Goal: Information Seeking & Learning: Compare options

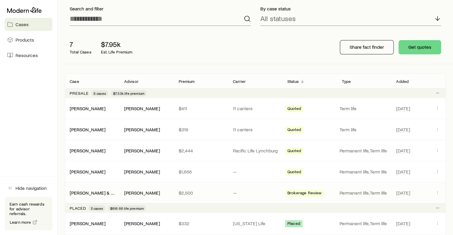
scroll to position [30, 0]
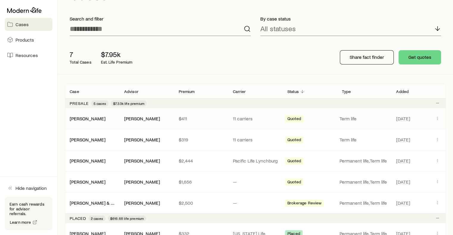
click at [219, 120] on p "$411" at bounding box center [200, 119] width 45 height 6
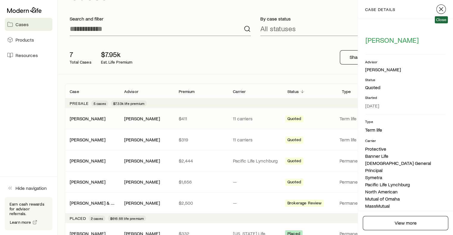
click at [439, 10] on icon "button" at bounding box center [440, 9] width 7 height 7
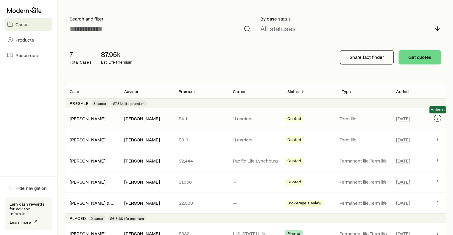
click at [433, 119] on button "Client cases" at bounding box center [436, 118] width 7 height 7
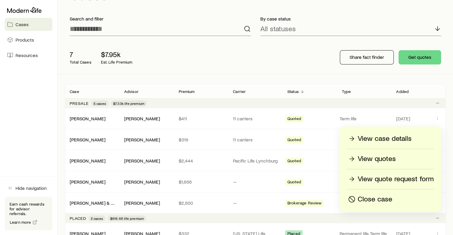
click at [372, 159] on p "View quotes" at bounding box center [376, 159] width 38 height 10
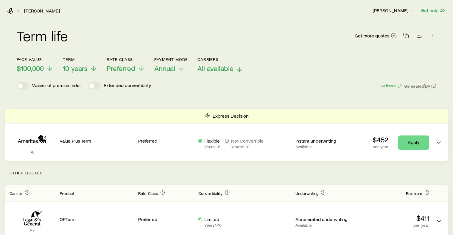
click at [239, 69] on icon at bounding box center [239, 69] width 7 height 7
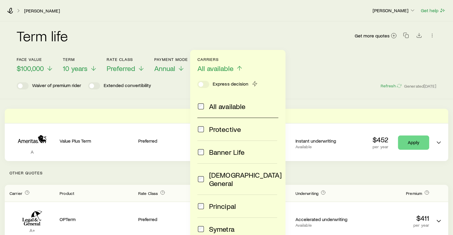
click at [239, 69] on icon at bounding box center [239, 68] width 7 height 7
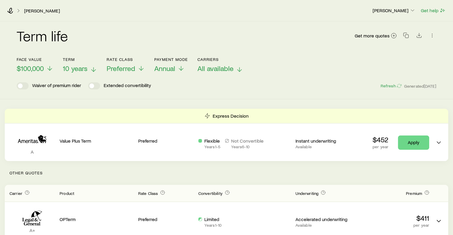
click at [93, 68] on icon at bounding box center [93, 69] width 7 height 7
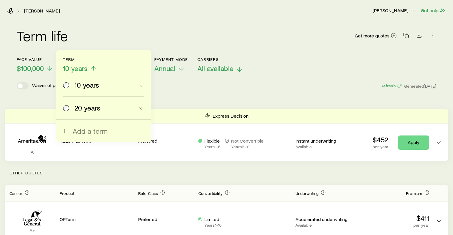
click at [93, 68] on icon at bounding box center [93, 68] width 7 height 7
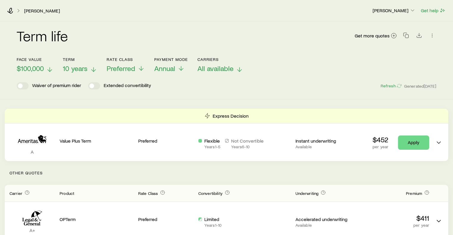
click at [44, 68] on p "$100,000" at bounding box center [35, 68] width 37 height 8
click at [46, 69] on icon at bounding box center [49, 69] width 7 height 7
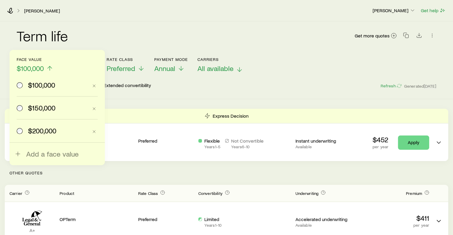
click at [23, 109] on div "$150,000" at bounding box center [52, 108] width 71 height 8
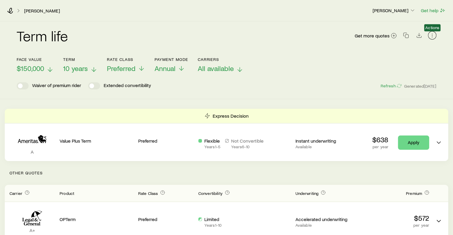
click at [430, 35] on icon "button" at bounding box center [432, 35] width 6 height 6
click at [418, 35] on polyline "Download CSV" at bounding box center [418, 35] width 2 height 1
click at [394, 35] on icon at bounding box center [393, 36] width 6 height 6
click at [38, 68] on span "$100,000" at bounding box center [30, 68] width 27 height 8
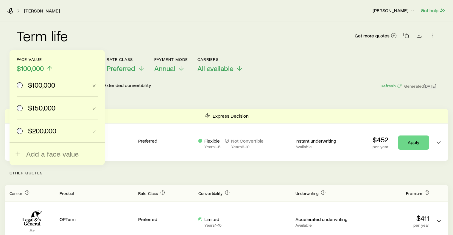
click at [37, 106] on span "$150,000" at bounding box center [41, 108] width 27 height 8
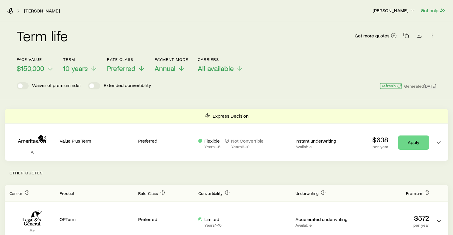
click at [392, 88] on button "Refresh" at bounding box center [390, 86] width 21 height 6
click at [431, 35] on icon "button" at bounding box center [432, 35] width 6 height 6
click at [282, 39] on div "Term life Get more quotes" at bounding box center [226, 39] width 419 height 21
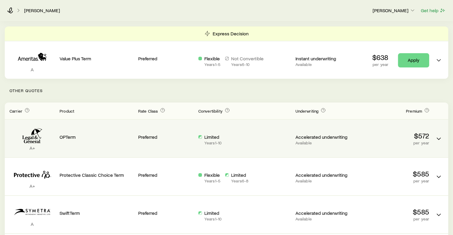
scroll to position [52, 0]
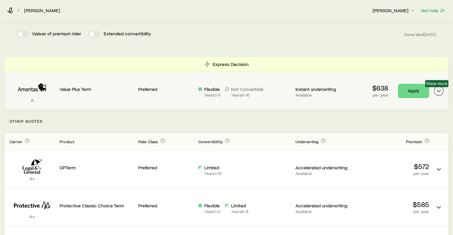
click at [438, 92] on icon "Term quotes" at bounding box center [438, 90] width 7 height 7
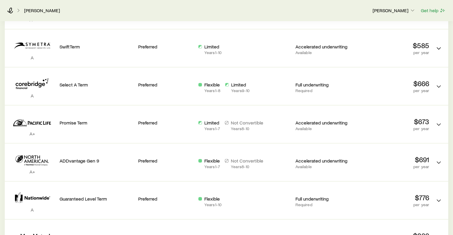
scroll to position [401, 0]
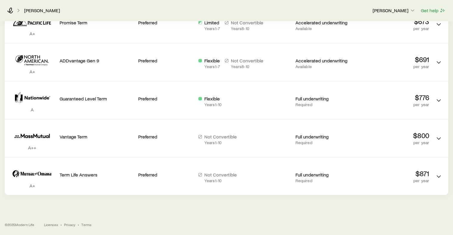
click at [264, 215] on footer "© 2025 Modern Life Licenses • Privacy • Terms" at bounding box center [226, 224] width 453 height 21
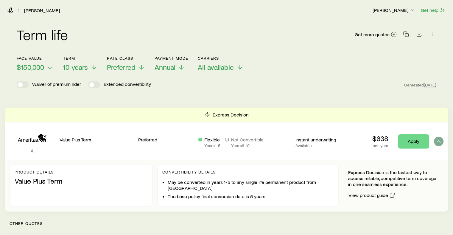
scroll to position [0, 0]
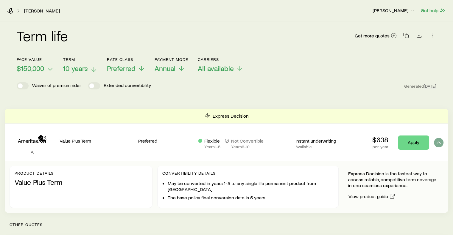
click at [68, 68] on span "10 years" at bounding box center [75, 68] width 25 height 8
click at [213, 86] on div "Waiver of premium rider Extended convertibility Generated [DATE]" at bounding box center [226, 85] width 419 height 7
click at [298, 98] on div "Term life Get more quotes Face value $150,000 Term 10 years Rate Class Preferre…" at bounding box center [226, 60] width 453 height 78
click at [315, 90] on div "Term life Get more quotes Face value $150,000 Term 10 years Rate Class Preferre…" at bounding box center [226, 60] width 453 height 78
click at [87, 69] on span "10 years" at bounding box center [75, 68] width 25 height 8
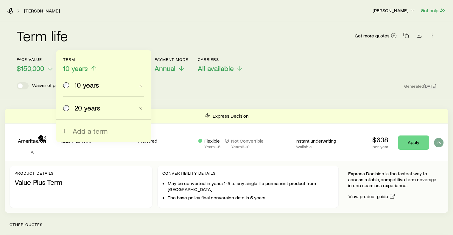
click at [86, 112] on span "20 years" at bounding box center [87, 108] width 26 height 8
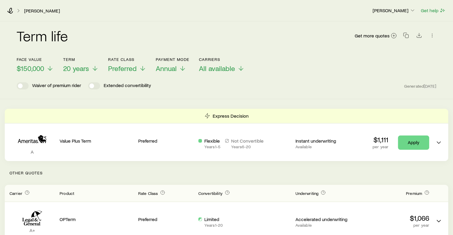
click at [76, 68] on span "20 years" at bounding box center [76, 68] width 26 height 8
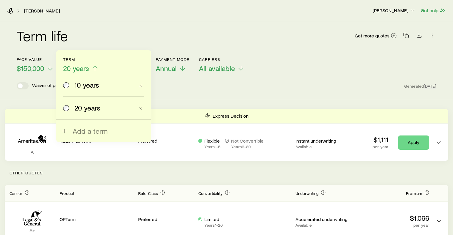
click at [77, 83] on span "10 years" at bounding box center [86, 85] width 25 height 8
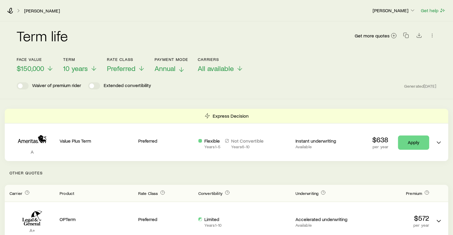
click at [173, 71] on span "Annual" at bounding box center [164, 68] width 21 height 8
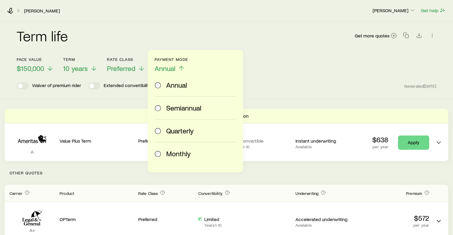
click at [156, 156] on span at bounding box center [158, 154] width 7 height 8
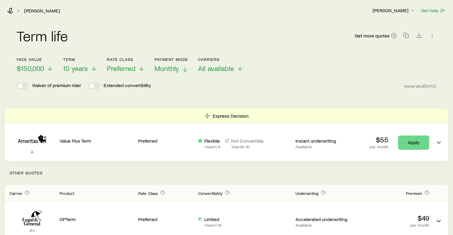
click at [180, 71] on p "Monthly" at bounding box center [171, 68] width 34 height 8
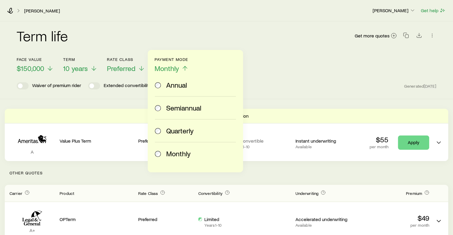
click at [173, 83] on span "Annual" at bounding box center [176, 85] width 21 height 8
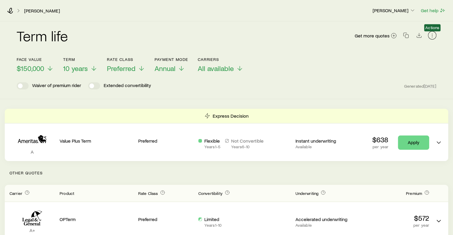
click at [432, 35] on icon "button" at bounding box center [432, 35] width 6 height 6
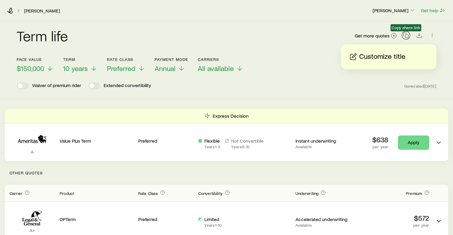
click at [405, 37] on icon "button" at bounding box center [406, 35] width 6 height 6
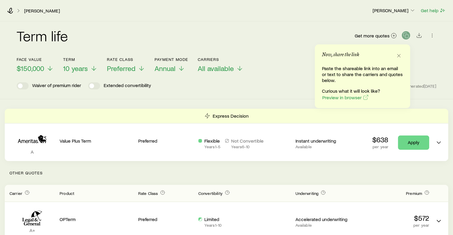
click at [297, 90] on div "Term life Get more quotes Face value $150,000 Term 10 years Rate Class Preferre…" at bounding box center [226, 60] width 453 height 78
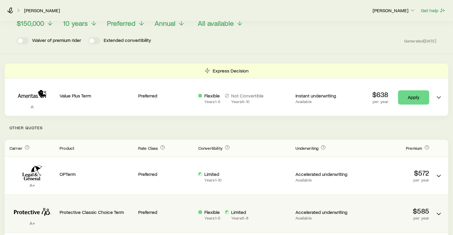
scroll to position [89, 0]
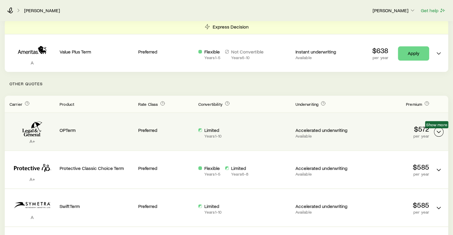
click at [438, 133] on icon "Term quotes" at bounding box center [438, 132] width 7 height 7
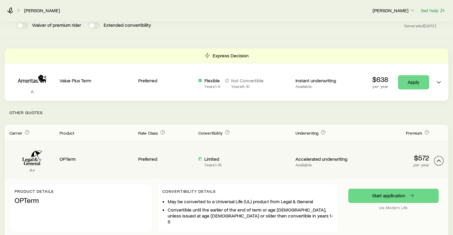
scroll to position [149, 0]
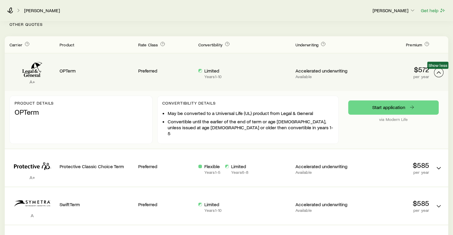
click at [439, 73] on icon "Term quotes" at bounding box center [438, 72] width 7 height 7
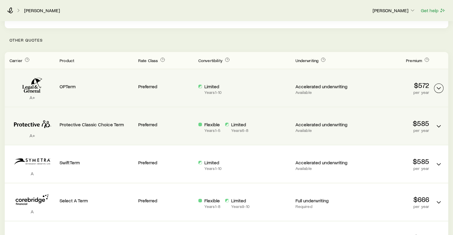
scroll to position [0, 0]
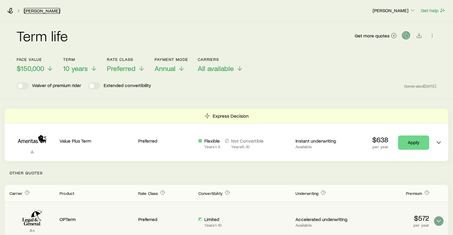
click at [32, 10] on link "[PERSON_NAME]" at bounding box center [42, 11] width 36 height 6
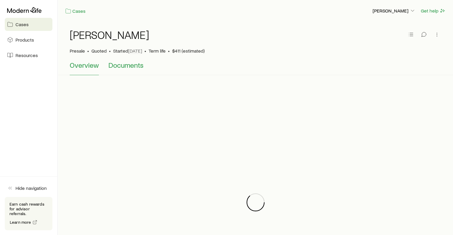
click at [129, 68] on span "Documents" at bounding box center [125, 65] width 35 height 8
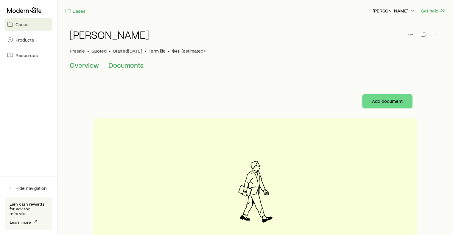
click at [87, 66] on span "Overview" at bounding box center [84, 65] width 29 height 8
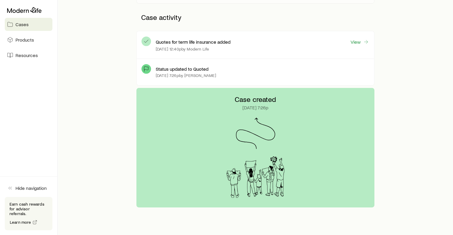
scroll to position [30, 0]
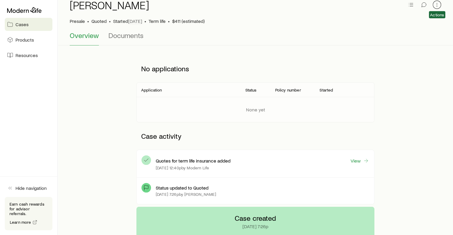
click at [436, 6] on icon "button" at bounding box center [436, 5] width 6 height 6
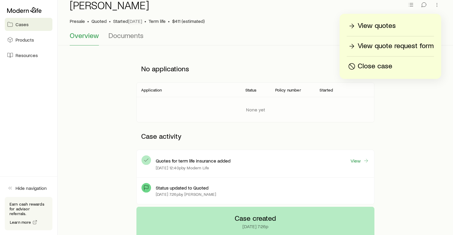
click at [393, 47] on p "View quote request form" at bounding box center [395, 46] width 76 height 10
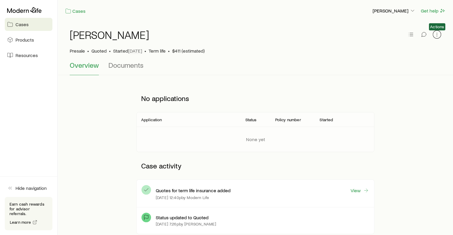
click at [436, 34] on icon "button" at bounding box center [436, 35] width 6 height 6
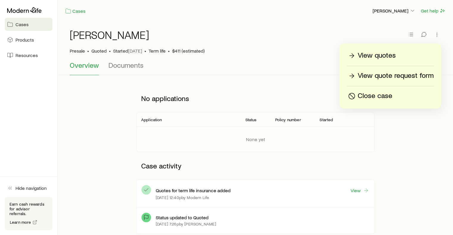
click at [397, 58] on div "View quotes" at bounding box center [390, 56] width 87 height 10
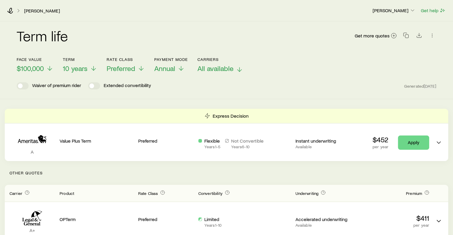
click at [234, 70] on p "All available" at bounding box center [220, 68] width 46 height 8
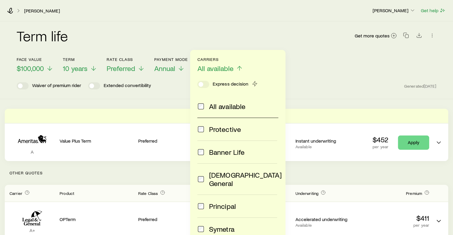
click at [343, 73] on header "Face value $100,000 Term 10 years Rate Class Preferred Payment Mode Annual Carr…" at bounding box center [226, 73] width 419 height 32
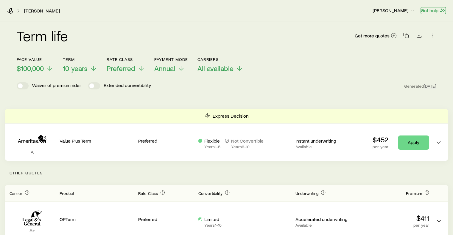
click at [437, 10] on button "Get help" at bounding box center [432, 10] width 25 height 7
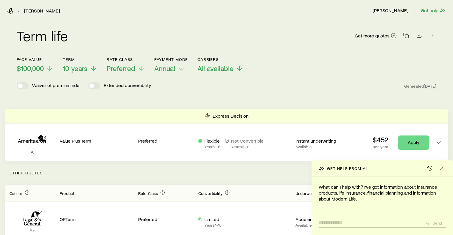
click at [338, 223] on textarea at bounding box center [369, 222] width 102 height 10
type textarea "**********"
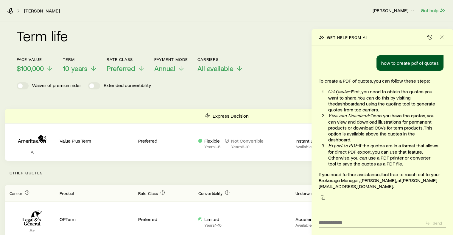
drag, startPoint x: 285, startPoint y: 21, endPoint x: 307, endPoint y: 15, distance: 23.1
click at [285, 21] on div "[PERSON_NAME] [PERSON_NAME] Get help" at bounding box center [226, 10] width 453 height 21
click at [443, 40] on icon "Close" at bounding box center [441, 37] width 6 height 6
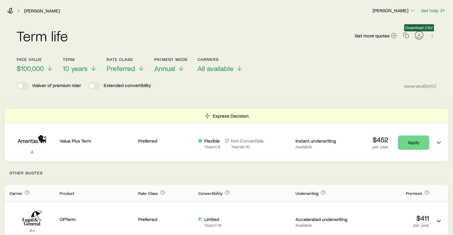
click at [417, 35] on icon "Download CSV" at bounding box center [419, 35] width 6 height 6
click at [432, 35] on icon "button" at bounding box center [432, 35] width 6 height 6
click at [314, 98] on div "Term life Get more quotes Face value $100,000 Term 10 years Rate Class Preferre…" at bounding box center [226, 60] width 453 height 78
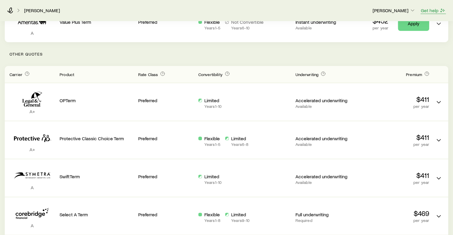
scroll to position [89, 0]
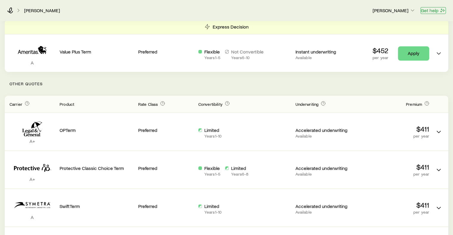
click at [435, 10] on button "Get help" at bounding box center [432, 10] width 25 height 7
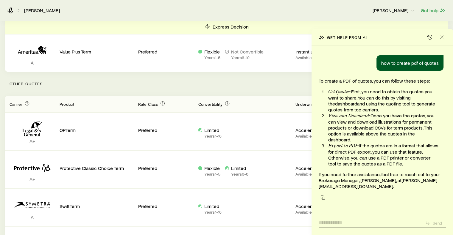
click at [350, 225] on textarea at bounding box center [369, 222] width 102 height 10
type textarea "**********"
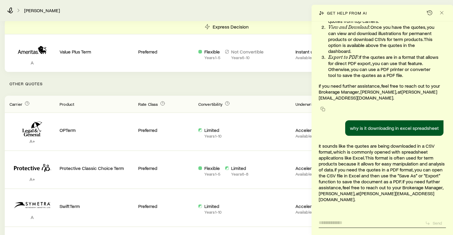
scroll to position [76, 0]
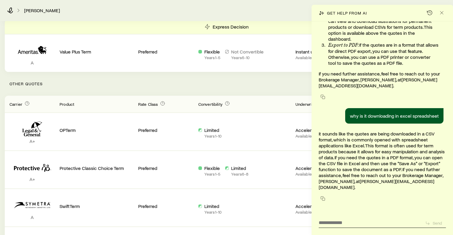
click at [288, 88] on p "Other Quotes" at bounding box center [226, 84] width 443 height 24
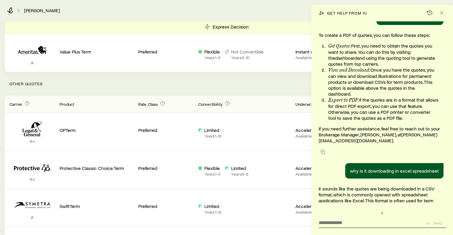
scroll to position [0, 0]
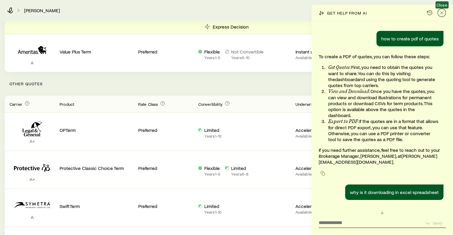
click at [439, 15] on icon "Close" at bounding box center [441, 13] width 6 height 6
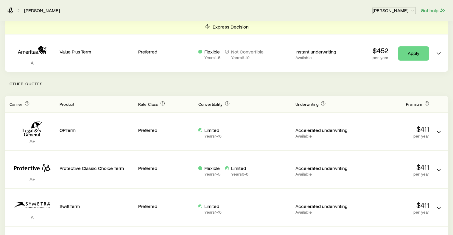
click at [403, 11] on p "[PERSON_NAME]" at bounding box center [393, 10] width 43 height 6
click at [396, 98] on header "Carrier Product Rate Class Convertibility Underwriting Premium" at bounding box center [226, 104] width 443 height 17
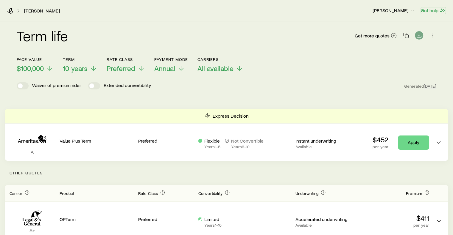
drag, startPoint x: 435, startPoint y: 12, endPoint x: 420, endPoint y: 15, distance: 14.6
click at [435, 12] on button "Get help" at bounding box center [432, 10] width 25 height 7
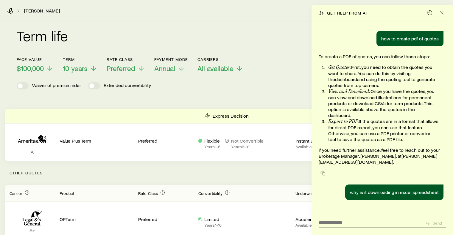
scroll to position [76, 0]
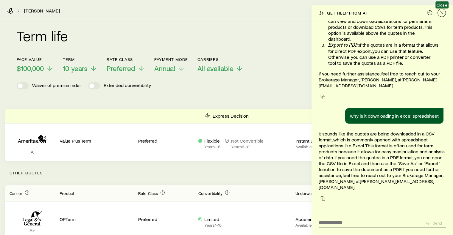
click at [443, 13] on icon "Close" at bounding box center [441, 13] width 6 height 6
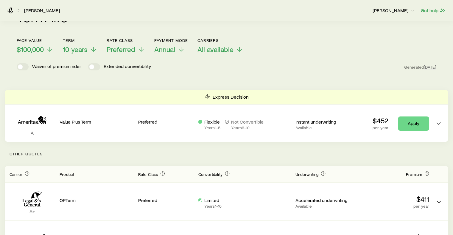
scroll to position [0, 0]
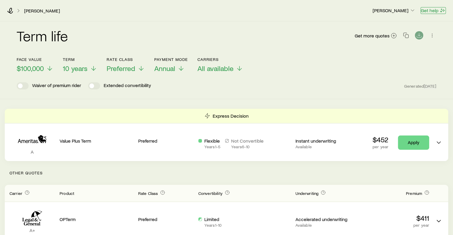
click at [425, 9] on button "Get help" at bounding box center [432, 10] width 25 height 7
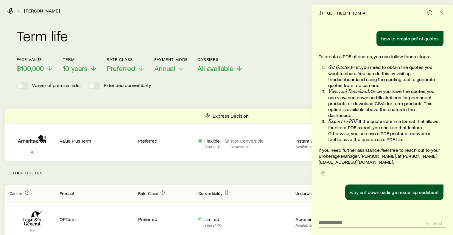
scroll to position [76, 0]
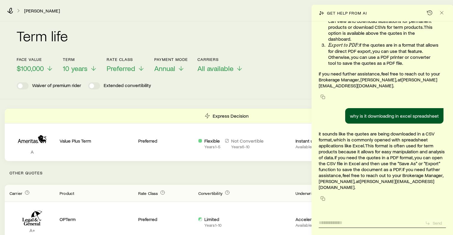
click at [335, 221] on textarea at bounding box center [369, 222] width 102 height 10
type textarea "**********"
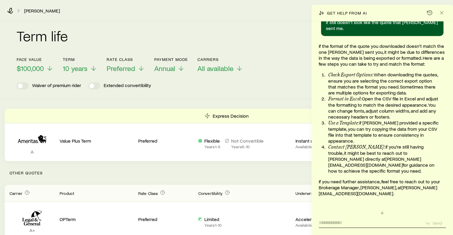
scroll to position [242, 0]
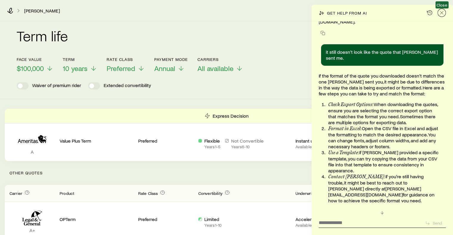
click at [441, 12] on icon "Close" at bounding box center [441, 13] width 6 height 6
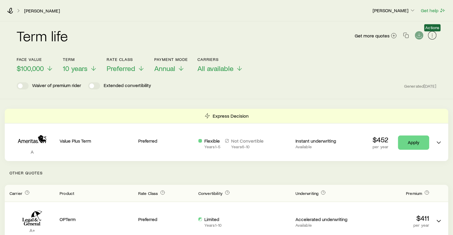
click at [431, 36] on icon "button" at bounding box center [432, 35] width 6 height 6
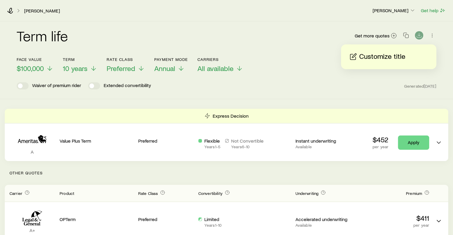
click at [394, 59] on p "Customize title" at bounding box center [382, 57] width 46 height 10
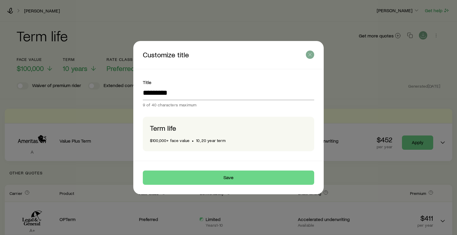
click at [309, 55] on icon "button" at bounding box center [310, 55] width 6 height 6
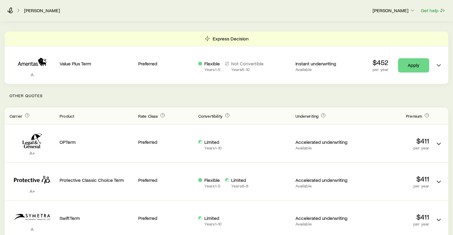
scroll to position [0, 0]
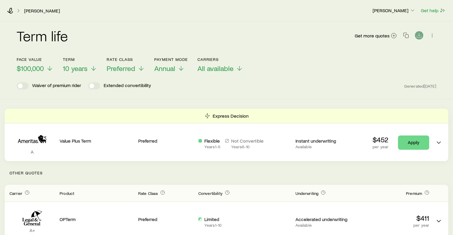
click at [28, 13] on div "[PERSON_NAME]" at bounding box center [187, 11] width 360 height 6
click at [43, 68] on p "$100,000" at bounding box center [35, 68] width 37 height 8
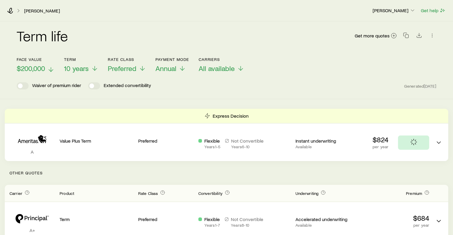
click at [46, 70] on p "$200,000" at bounding box center [36, 68] width 38 height 8
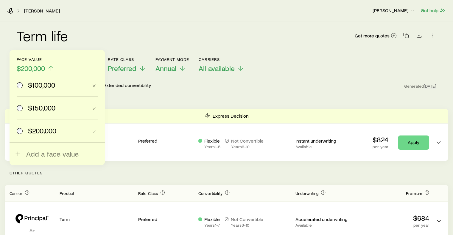
click at [73, 29] on div "Term life Get more quotes" at bounding box center [226, 39] width 419 height 21
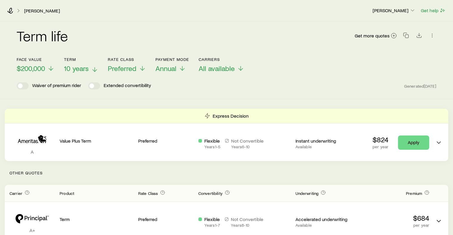
click at [83, 67] on span "10 years" at bounding box center [76, 68] width 25 height 8
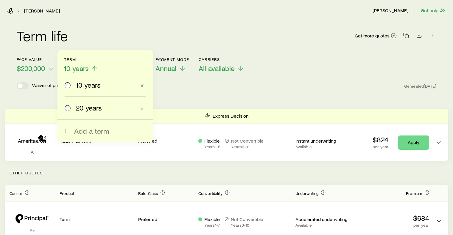
click at [84, 107] on span "20 years" at bounding box center [89, 108] width 26 height 8
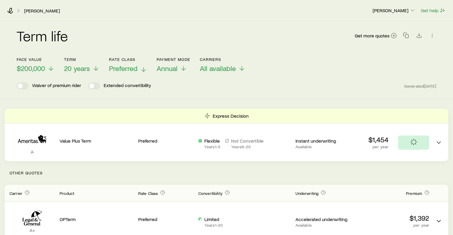
click at [145, 70] on icon at bounding box center [143, 69] width 7 height 7
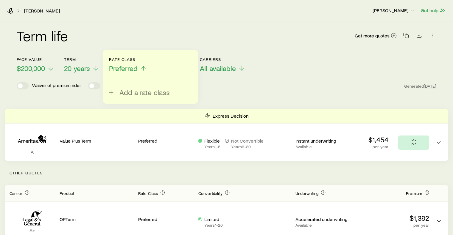
click at [145, 70] on icon at bounding box center [143, 68] width 7 height 7
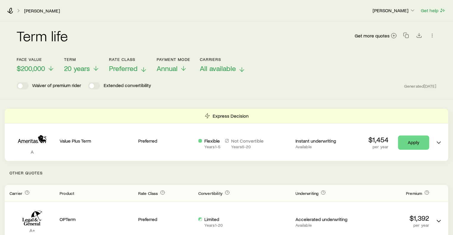
click at [221, 65] on span "All available" at bounding box center [218, 68] width 36 height 8
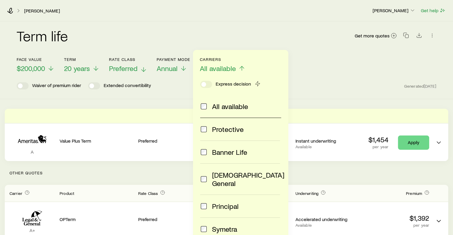
click at [221, 65] on span "All available" at bounding box center [218, 68] width 36 height 8
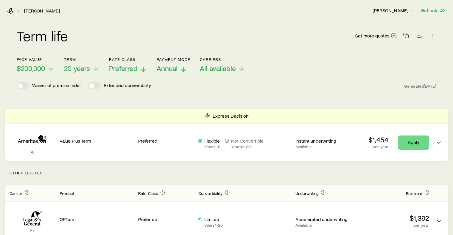
click at [179, 65] on p "Annual" at bounding box center [173, 68] width 34 height 8
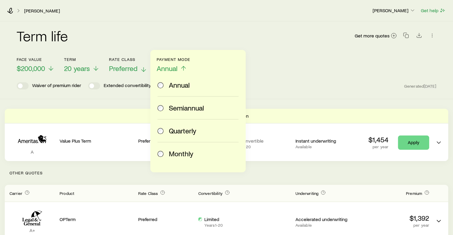
click at [179, 65] on p "Annual" at bounding box center [173, 68] width 34 height 8
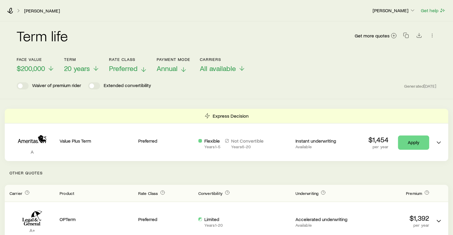
click at [177, 66] on span "Annual" at bounding box center [166, 68] width 21 height 8
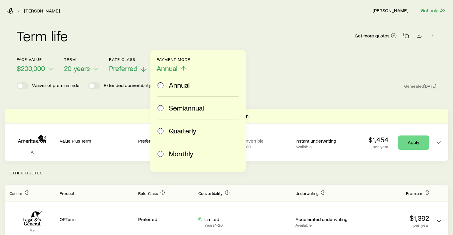
click at [181, 153] on span "Monthly" at bounding box center [181, 154] width 24 height 8
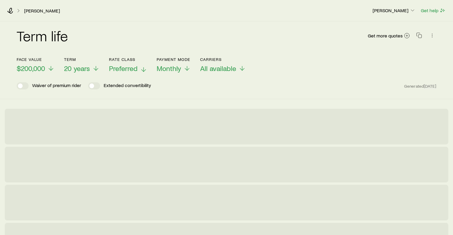
click at [310, 73] on header "Face value $200,000 Term 20 years Rate Class Preferred Payment Mode Monthly Car…" at bounding box center [226, 73] width 419 height 32
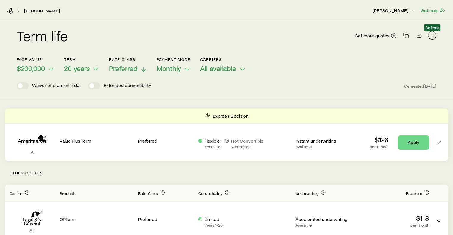
click at [432, 36] on icon "button" at bounding box center [432, 35] width 6 height 6
click at [361, 83] on div "Waiver of premium rider Extended convertibility Generated [DATE]" at bounding box center [226, 85] width 419 height 7
click at [432, 10] on button "Get help" at bounding box center [432, 10] width 25 height 7
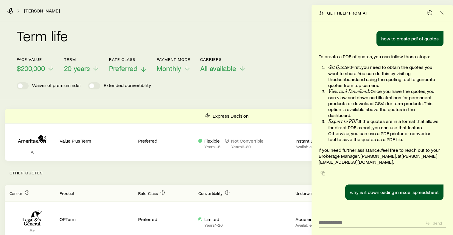
scroll to position [272, 0]
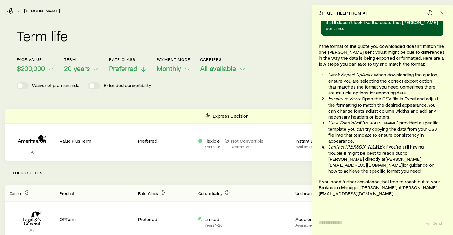
click at [355, 223] on textarea at bounding box center [369, 222] width 102 height 10
type textarea "**********"
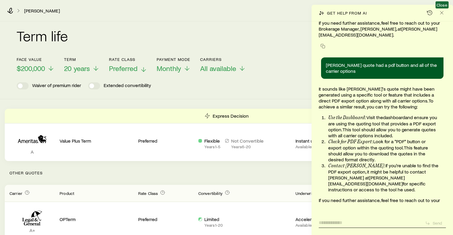
scroll to position [443, 0]
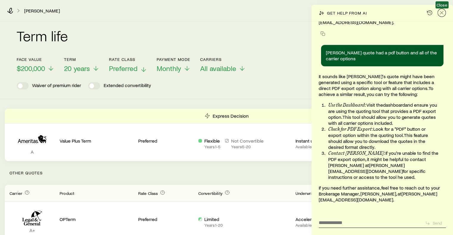
click at [442, 13] on icon "Close" at bounding box center [441, 13] width 6 height 6
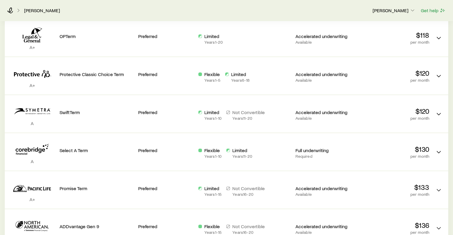
scroll to position [0, 0]
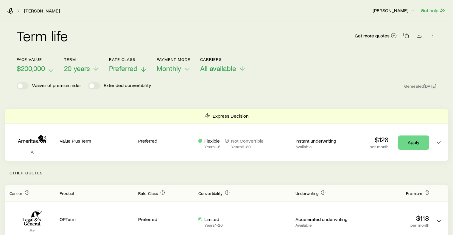
click at [30, 71] on span "$200,000" at bounding box center [31, 68] width 28 height 8
click at [315, 88] on div "Waiver of premium rider Extended convertibility Generated [DATE]" at bounding box center [226, 85] width 419 height 7
click at [39, 68] on span "$150,000" at bounding box center [30, 68] width 27 height 8
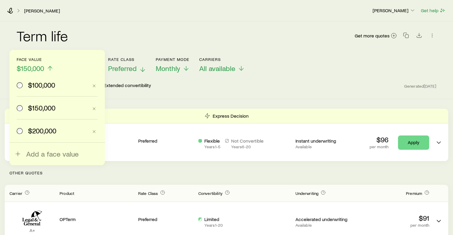
click at [39, 68] on span "$150,000" at bounding box center [30, 68] width 27 height 8
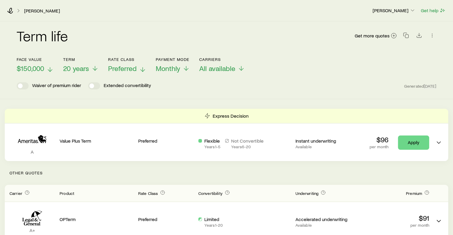
click at [39, 68] on span "$150,000" at bounding box center [30, 68] width 27 height 8
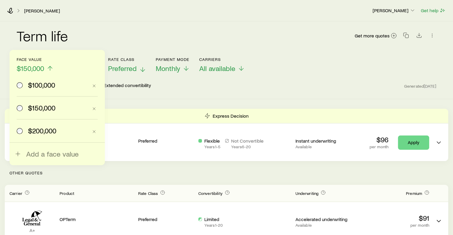
click at [33, 126] on label "$200,000" at bounding box center [52, 131] width 71 height 23
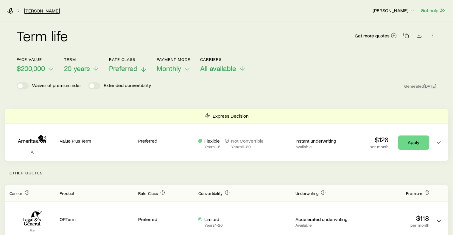
click at [31, 10] on link "[PERSON_NAME]" at bounding box center [42, 11] width 36 height 6
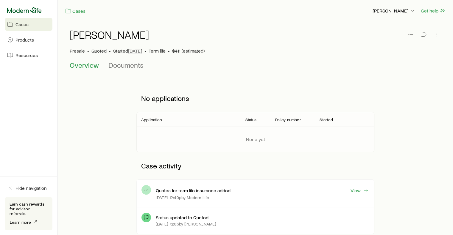
click at [28, 11] on icon at bounding box center [24, 10] width 35 height 6
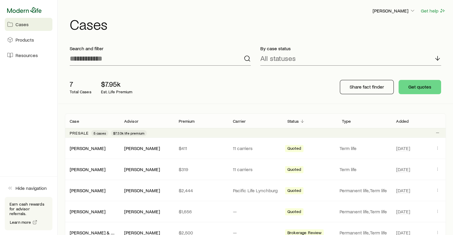
click at [26, 8] on icon at bounding box center [24, 10] width 35 height 6
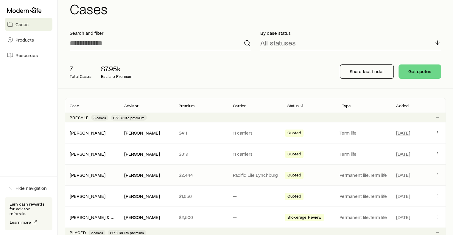
scroll to position [30, 0]
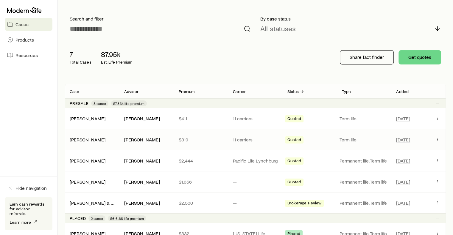
click at [114, 143] on div "[PERSON_NAME] [PERSON_NAME] $319 11 carriers Quoted Term life [DATE]" at bounding box center [255, 139] width 381 height 21
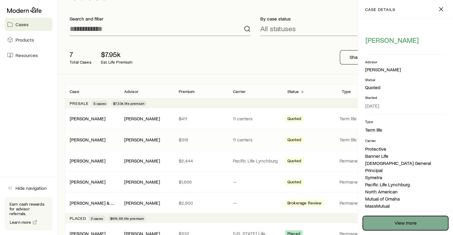
click at [415, 223] on link "View more" at bounding box center [404, 223] width 85 height 14
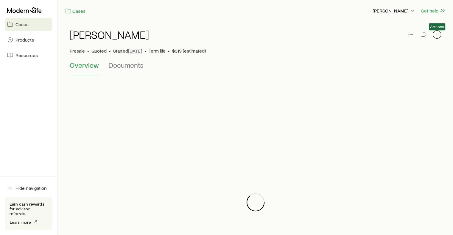
click at [434, 33] on icon "button" at bounding box center [436, 35] width 6 height 6
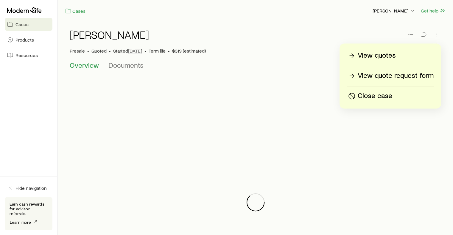
click at [384, 56] on p "View quotes" at bounding box center [376, 56] width 38 height 10
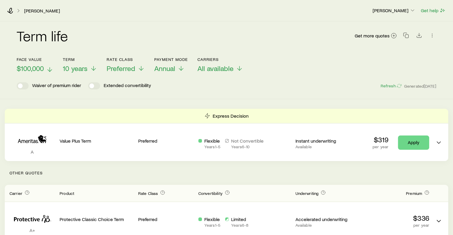
click at [25, 69] on span "$100,000" at bounding box center [30, 68] width 27 height 8
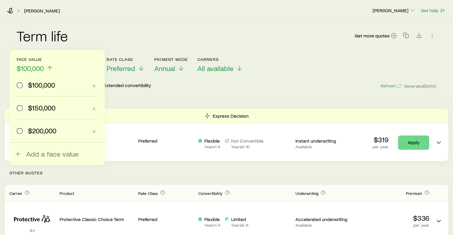
click at [37, 129] on span "$200,000" at bounding box center [42, 131] width 28 height 8
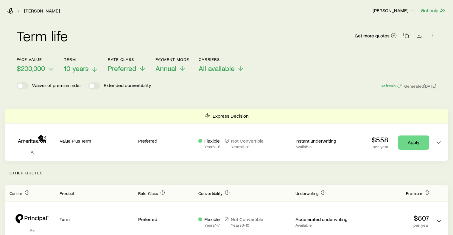
click at [77, 69] on span "10 years" at bounding box center [76, 68] width 25 height 8
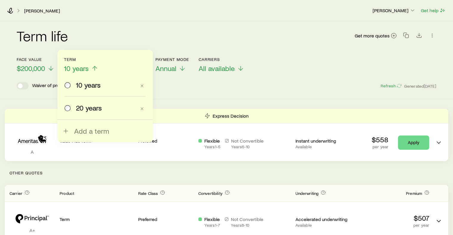
click at [84, 110] on span "20 years" at bounding box center [89, 108] width 26 height 8
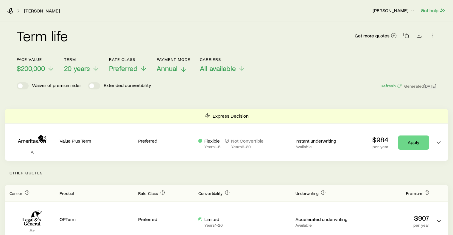
click at [169, 67] on span "Annual" at bounding box center [166, 68] width 21 height 8
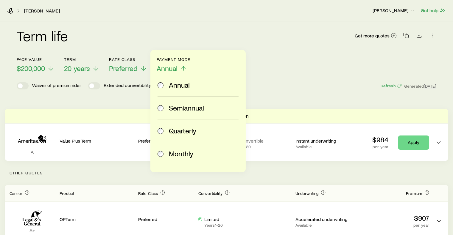
click at [171, 151] on span "Monthly" at bounding box center [181, 154] width 24 height 8
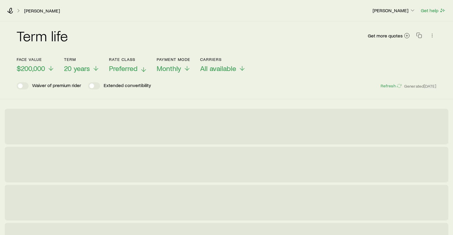
click at [139, 70] on p "Preferred" at bounding box center [128, 68] width 38 height 8
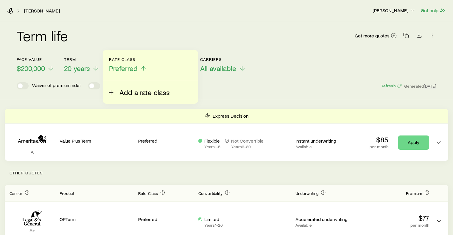
click at [134, 95] on span "Add a rate class" at bounding box center [144, 92] width 50 height 8
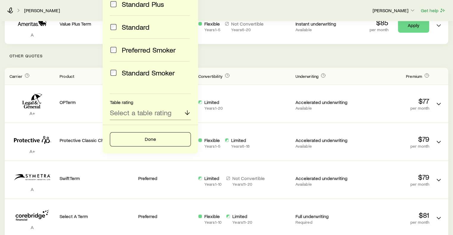
scroll to position [119, 0]
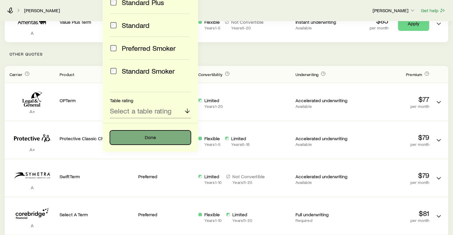
click at [164, 138] on button "Done" at bounding box center [150, 138] width 81 height 14
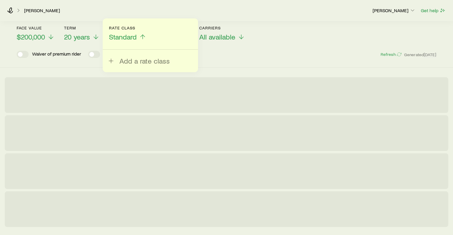
scroll to position [0, 0]
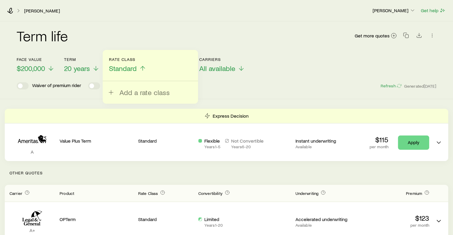
click at [288, 97] on div "Term life Get more quotes Face value $200,000 Term 20 years Rate Class Standard…" at bounding box center [226, 60] width 453 height 78
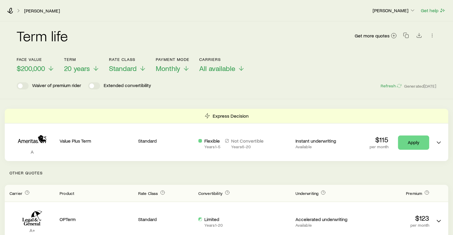
scroll to position [443, 0]
click at [31, 68] on span "$200,000" at bounding box center [31, 68] width 28 height 8
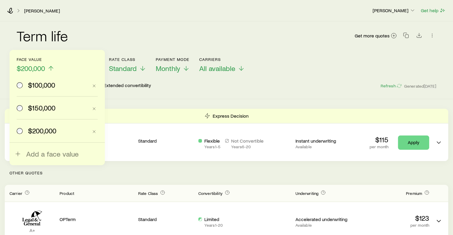
click at [23, 109] on span at bounding box center [20, 108] width 7 height 8
